Goal: Obtain resource: Obtain resource

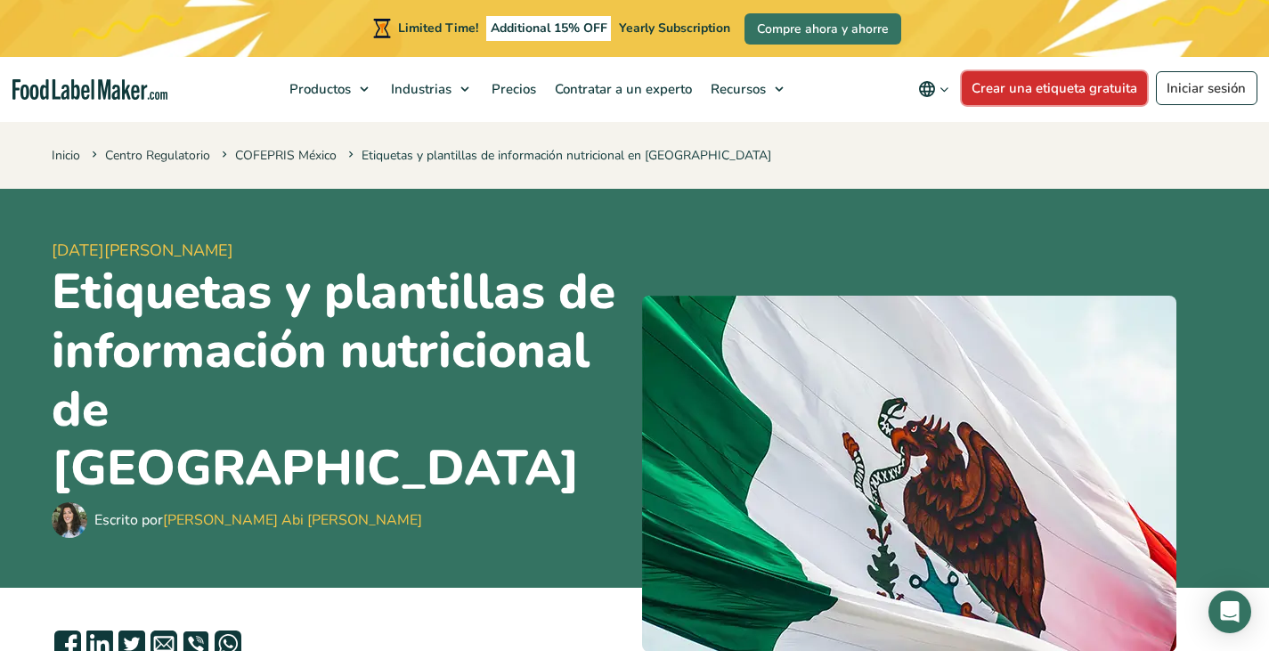
click at [1112, 75] on link "Crear una etiqueta gratuita" at bounding box center [1055, 88] width 186 height 34
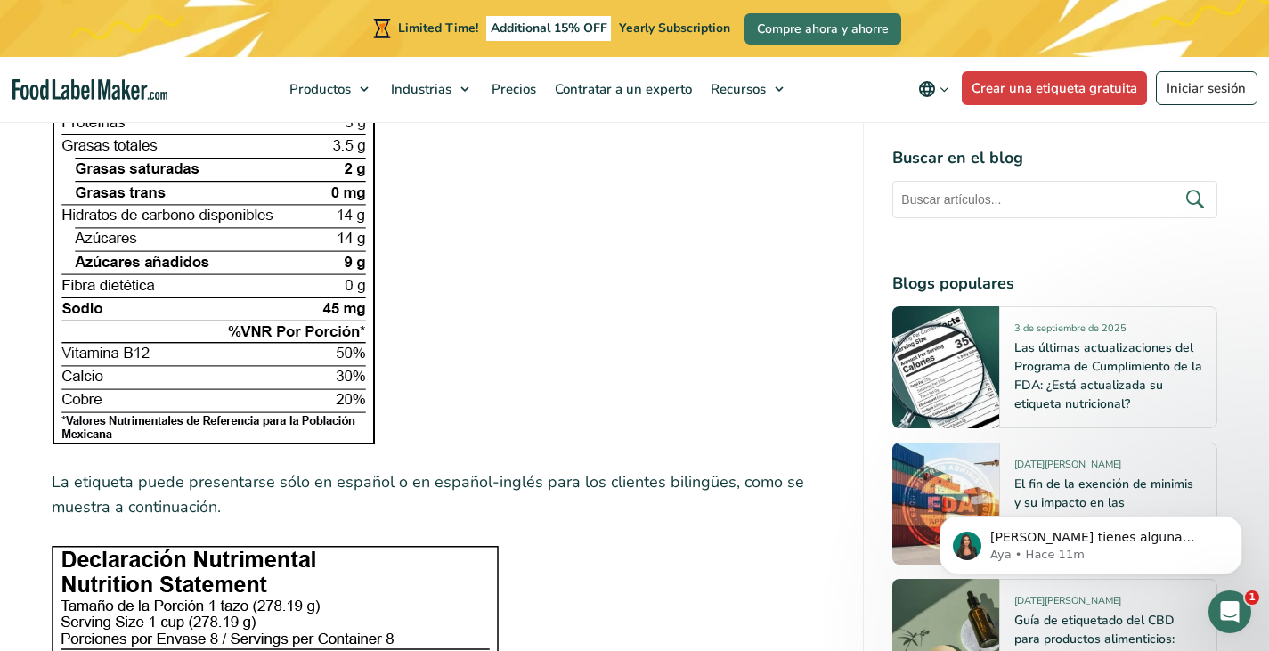
scroll to position [4110, 0]
